Goal: Information Seeking & Learning: Learn about a topic

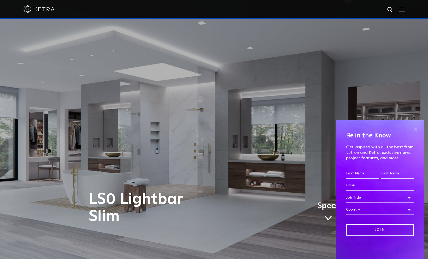
click at [414, 129] on span at bounding box center [415, 129] width 8 height 8
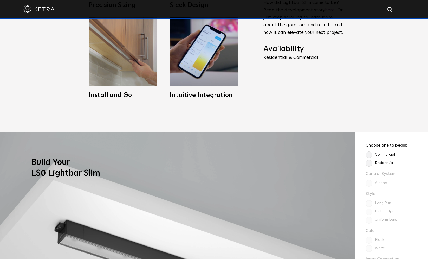
scroll to position [390, 0]
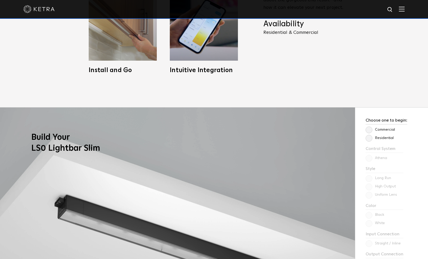
click at [370, 140] on label "Residential" at bounding box center [380, 138] width 28 height 4
click at [0, 0] on input "Residential" at bounding box center [0, 0] width 0 height 0
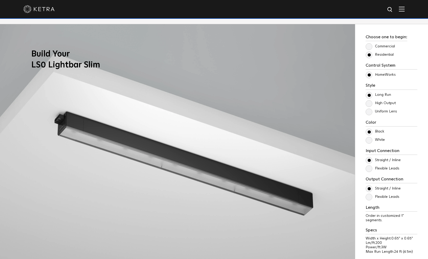
scroll to position [474, 0]
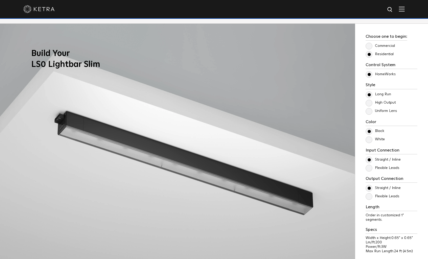
click at [365, 113] on div "Choose one to begin: Commercial Residential Control System Athena HomeWorks Sty…" at bounding box center [391, 153] width 73 height 259
click at [370, 112] on label "Uniform Lens" at bounding box center [381, 111] width 31 height 4
click at [0, 0] on input "Uniform Lens" at bounding box center [0, 0] width 0 height 0
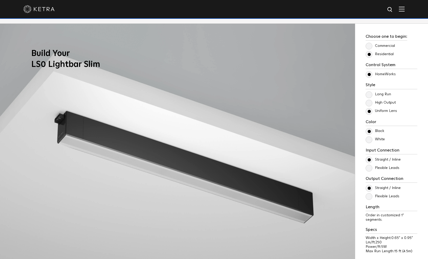
click at [369, 102] on label "High Output" at bounding box center [381, 102] width 30 height 4
click at [0, 0] on input "High Output" at bounding box center [0, 0] width 0 height 0
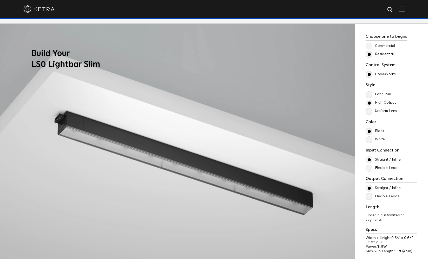
click at [369, 94] on label "Long Run" at bounding box center [378, 94] width 25 height 4
click at [0, 0] on input "Long Run" at bounding box center [0, 0] width 0 height 0
click at [368, 100] on label "High Output" at bounding box center [381, 102] width 30 height 4
click at [0, 0] on input "High Output" at bounding box center [0, 0] width 0 height 0
click at [369, 110] on label "Uniform Lens" at bounding box center [381, 111] width 31 height 4
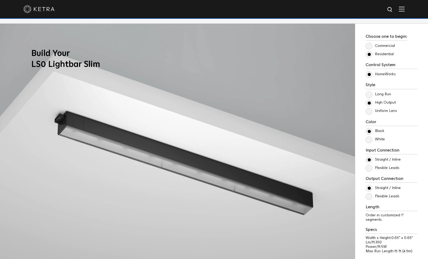
click at [0, 0] on input "Uniform Lens" at bounding box center [0, 0] width 0 height 0
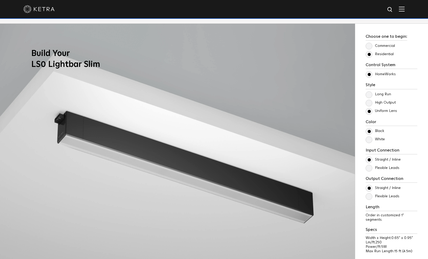
click at [368, 101] on label "High Output" at bounding box center [381, 102] width 30 height 4
click at [0, 0] on input "High Output" at bounding box center [0, 0] width 0 height 0
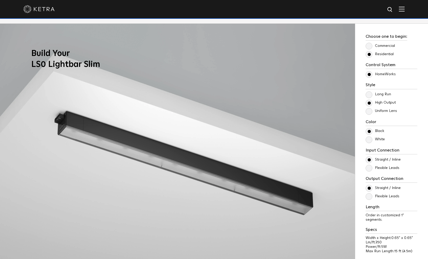
click at [368, 107] on div "Long Run High Output Uniform Lens" at bounding box center [392, 102] width 52 height 23
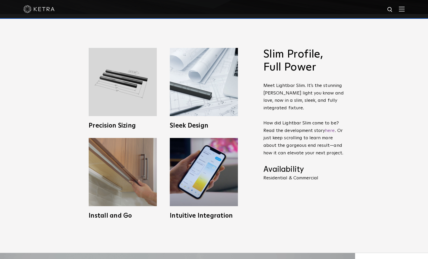
scroll to position [141, 0]
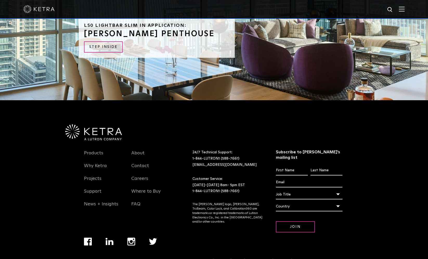
scroll to position [1368, 0]
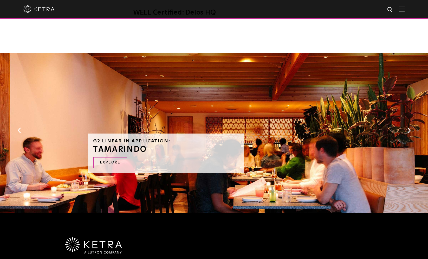
scroll to position [405, 0]
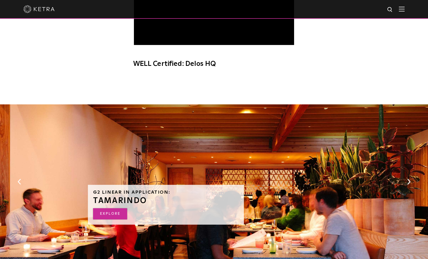
click at [107, 208] on link "EXPLORE" at bounding box center [110, 213] width 34 height 11
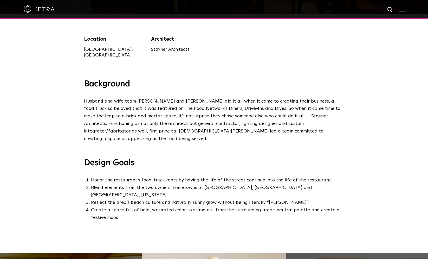
scroll to position [92, 0]
